Goal: Browse casually: Explore the website without a specific task or goal

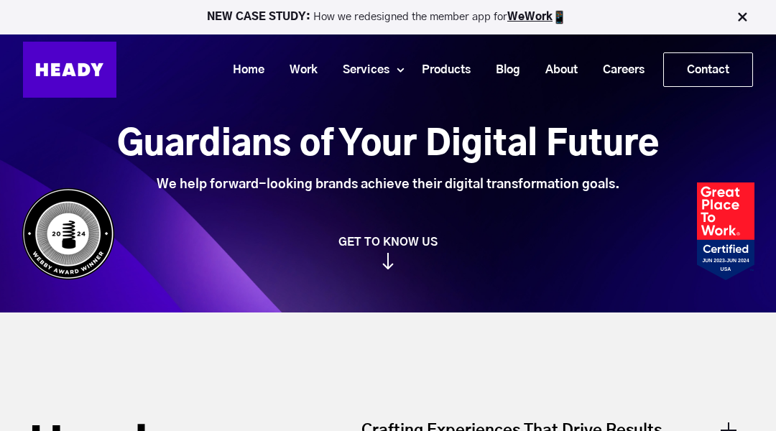
click at [72, 72] on img at bounding box center [69, 70] width 93 height 56
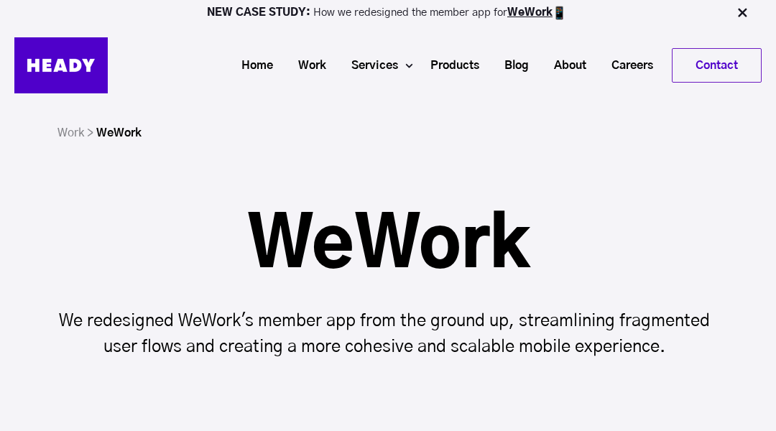
click at [72, 72] on img at bounding box center [60, 65] width 93 height 56
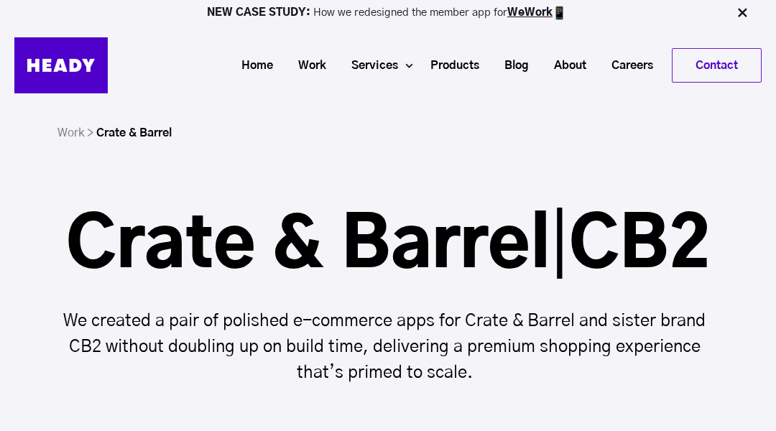
click at [72, 72] on img at bounding box center [60, 65] width 93 height 56
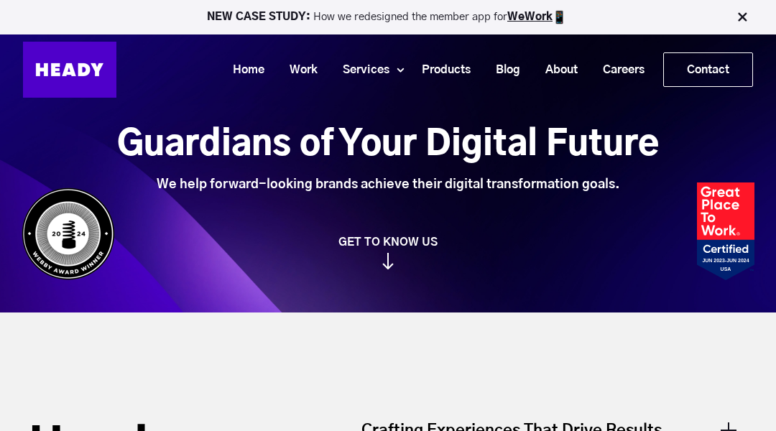
click at [72, 72] on img at bounding box center [69, 70] width 93 height 56
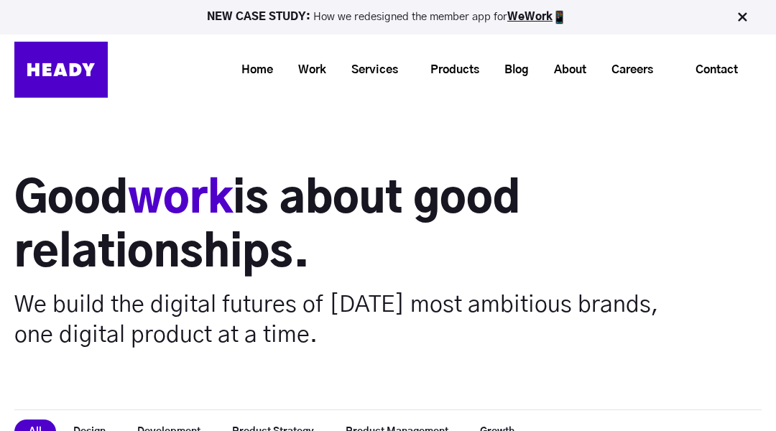
click at [72, 72] on img at bounding box center [60, 70] width 93 height 56
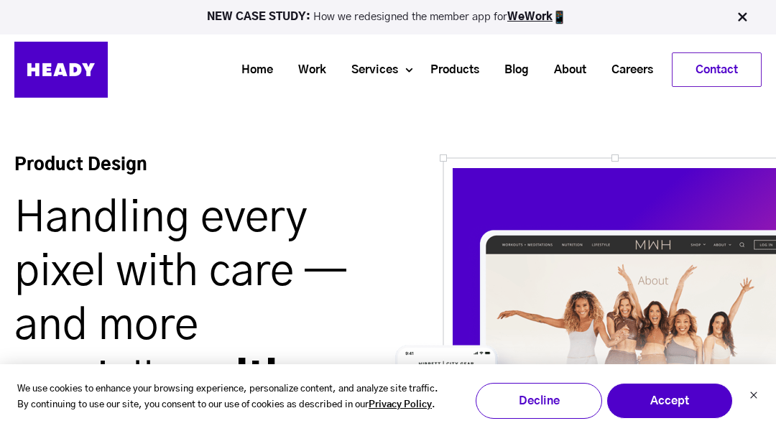
click at [72, 72] on img at bounding box center [60, 70] width 93 height 56
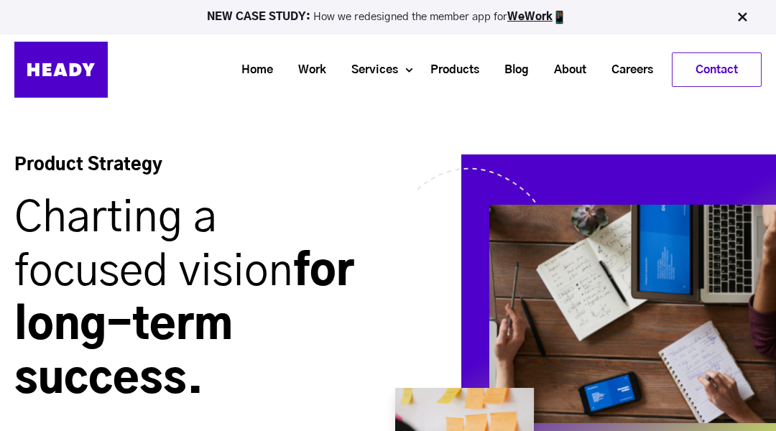
click at [72, 72] on img at bounding box center [60, 70] width 93 height 56
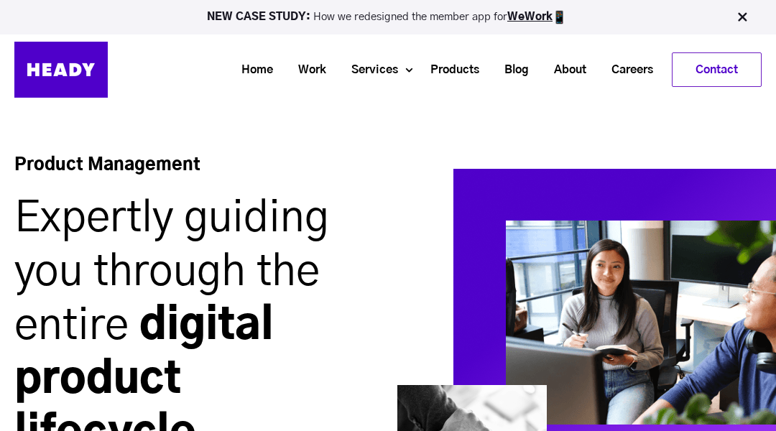
click at [72, 72] on img at bounding box center [60, 70] width 93 height 56
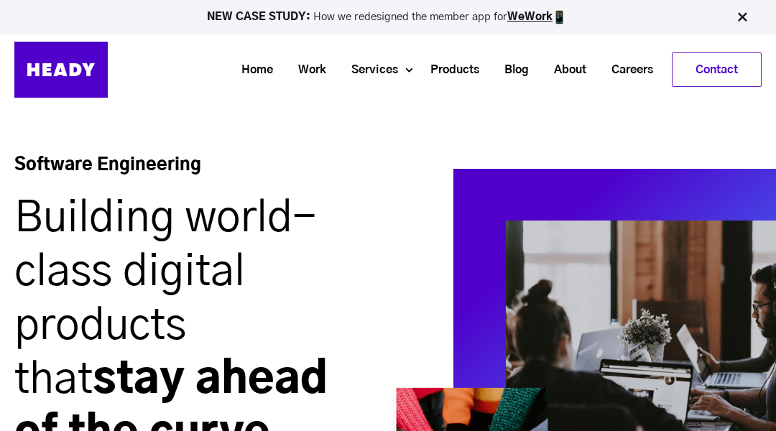
click at [72, 72] on img at bounding box center [60, 70] width 93 height 56
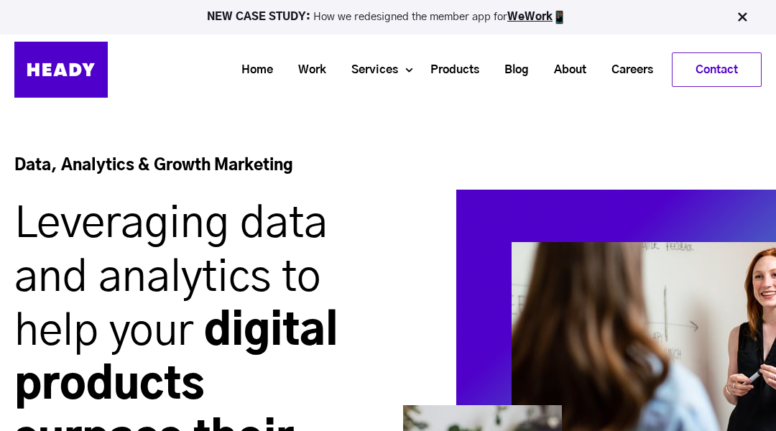
click at [72, 72] on img at bounding box center [60, 70] width 93 height 56
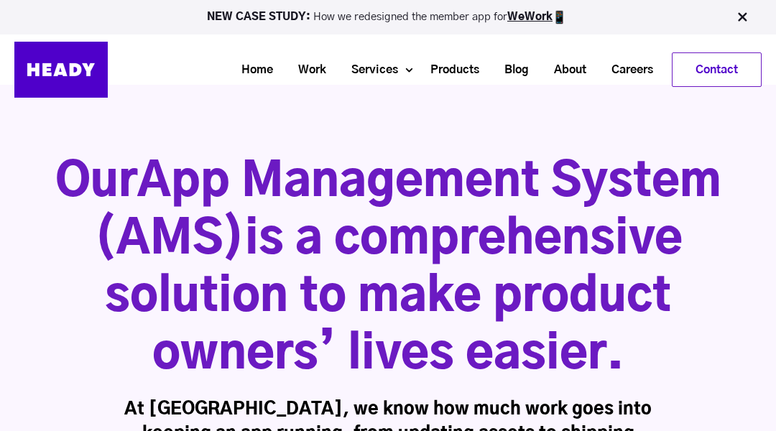
click at [72, 72] on img at bounding box center [60, 70] width 93 height 56
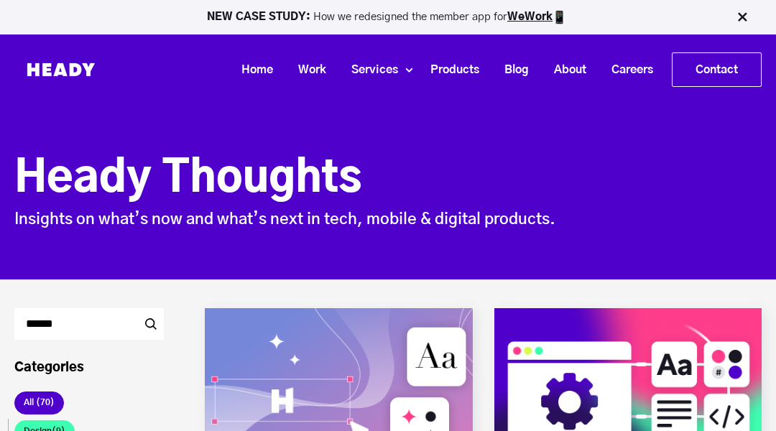
click at [72, 72] on img at bounding box center [60, 70] width 93 height 56
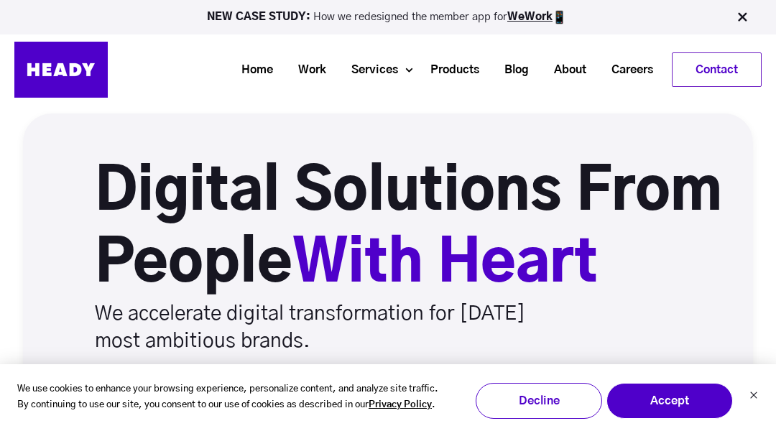
click at [72, 72] on img at bounding box center [60, 70] width 93 height 56
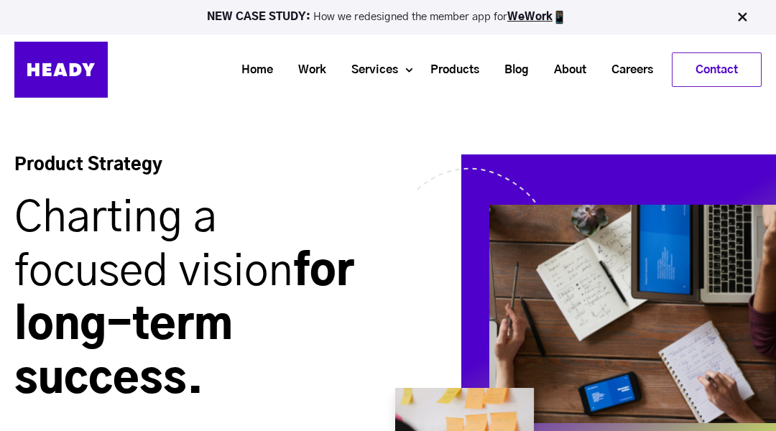
click at [72, 72] on img at bounding box center [60, 70] width 93 height 56
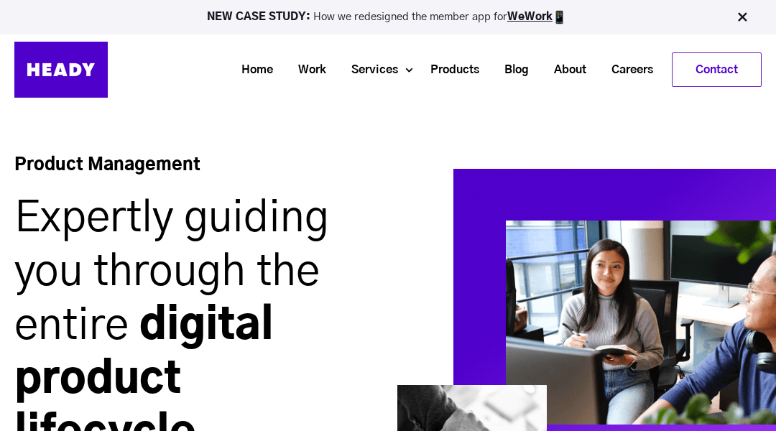
click at [72, 72] on img at bounding box center [60, 70] width 93 height 56
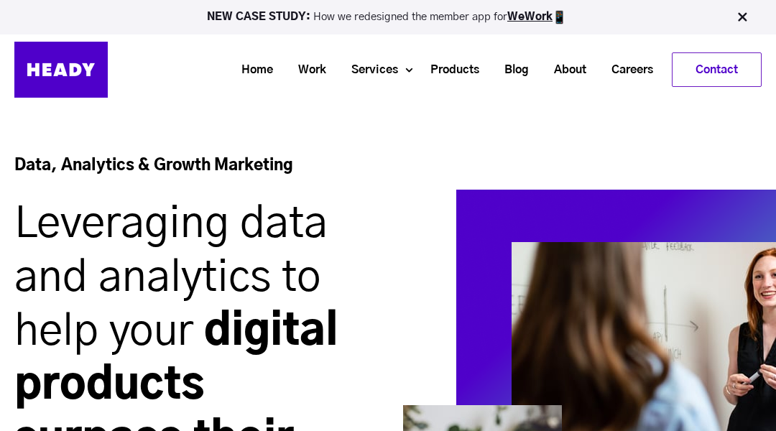
click at [72, 72] on img at bounding box center [60, 70] width 93 height 56
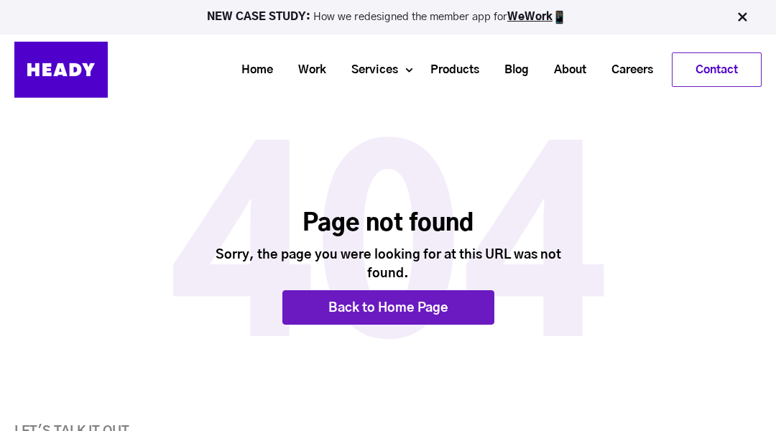
click at [72, 72] on img at bounding box center [60, 70] width 93 height 56
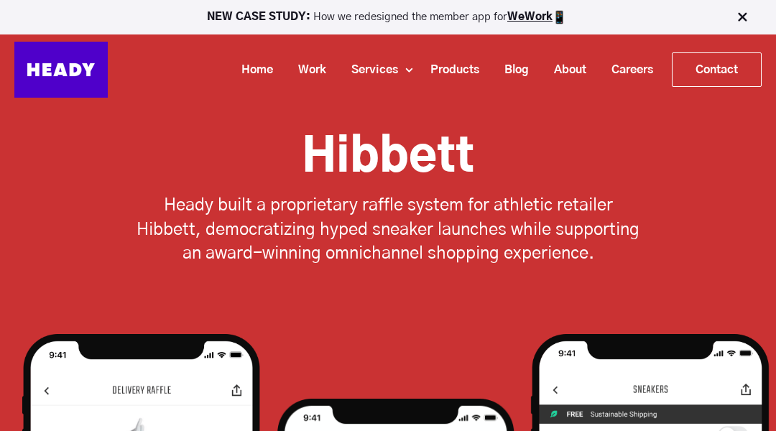
click at [72, 72] on img at bounding box center [60, 70] width 93 height 56
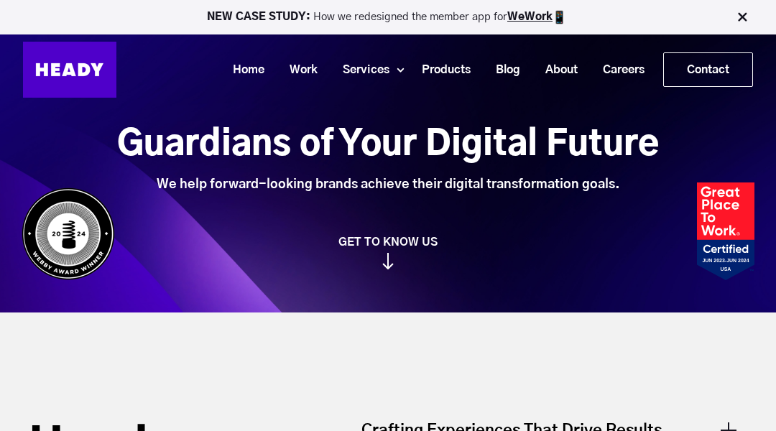
click at [72, 72] on img at bounding box center [69, 70] width 93 height 56
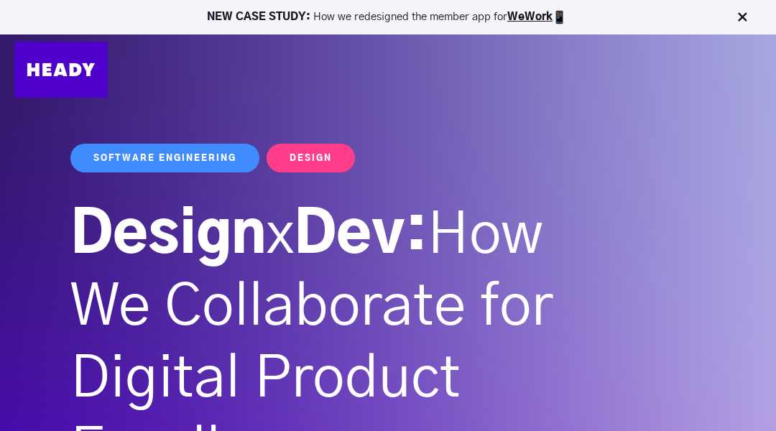
click at [72, 72] on img at bounding box center [60, 70] width 93 height 56
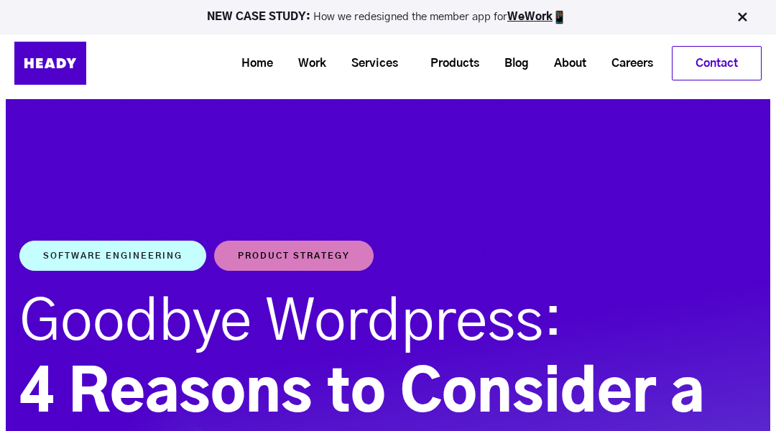
click at [72, 72] on img at bounding box center [50, 63] width 72 height 43
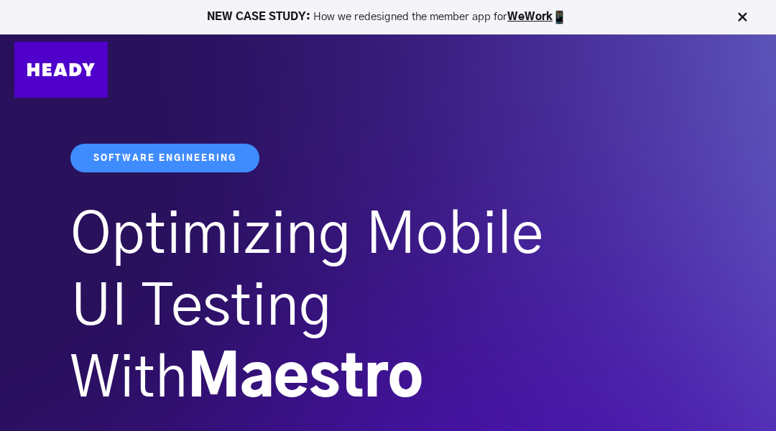
click at [72, 72] on img at bounding box center [60, 70] width 93 height 56
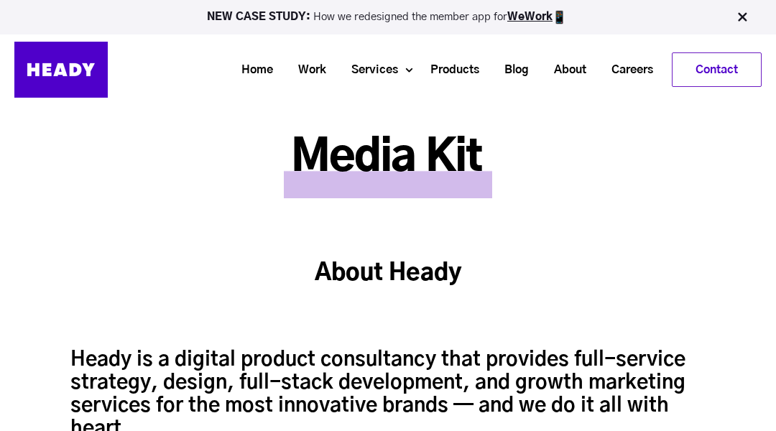
click at [72, 72] on img at bounding box center [60, 70] width 93 height 56
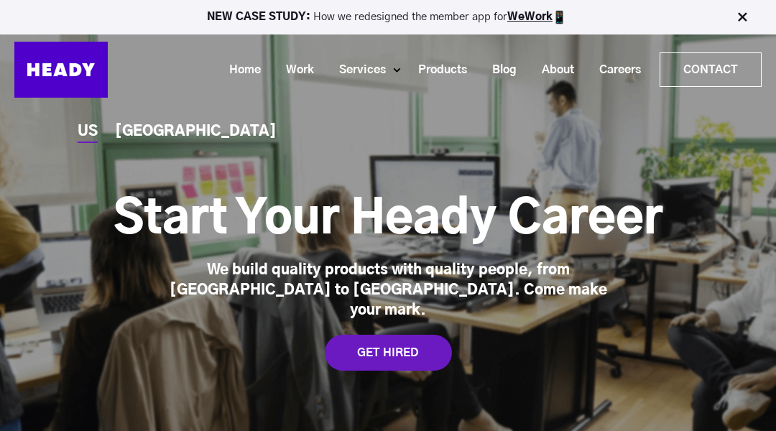
click at [72, 72] on img at bounding box center [60, 70] width 93 height 56
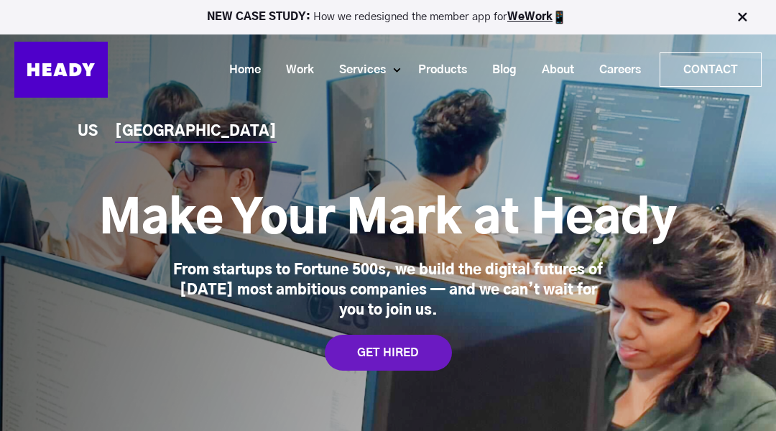
click at [72, 72] on img at bounding box center [60, 70] width 93 height 56
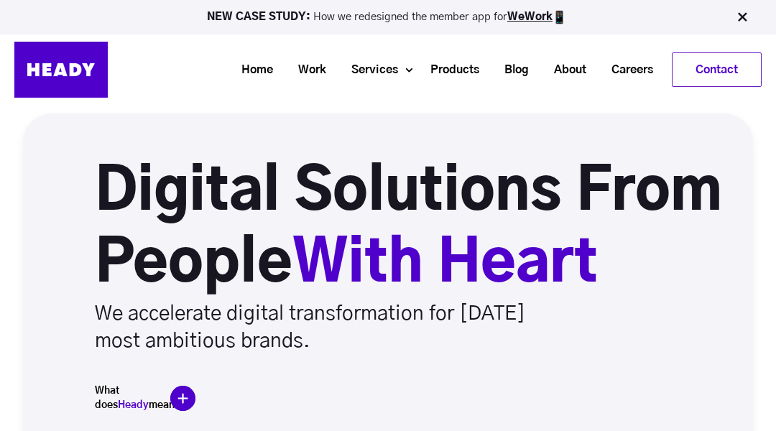
click at [72, 72] on img at bounding box center [60, 70] width 93 height 56
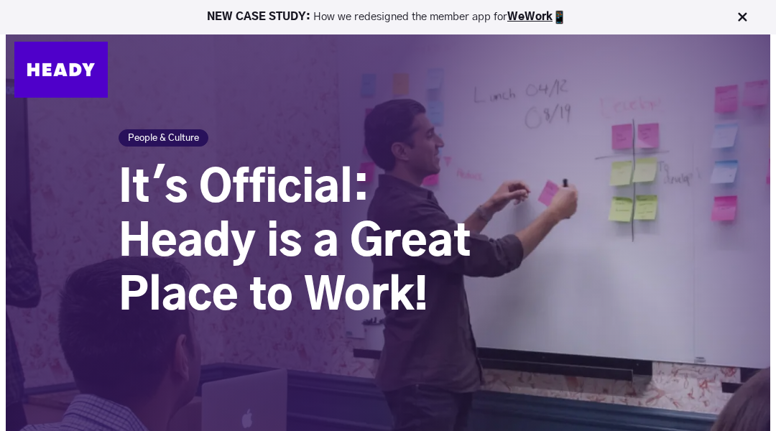
click at [72, 72] on img at bounding box center [60, 70] width 93 height 56
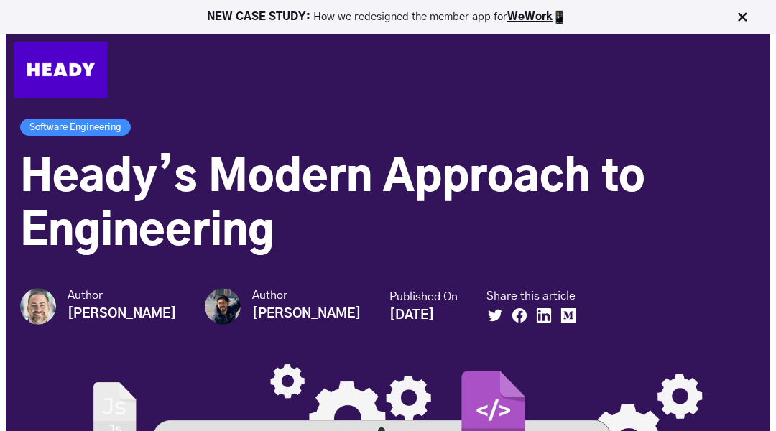
click at [72, 72] on img at bounding box center [60, 70] width 93 height 56
